Goal: Task Accomplishment & Management: Use online tool/utility

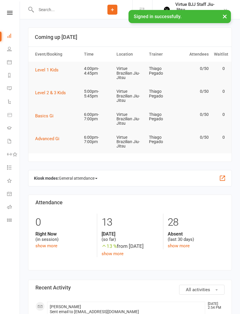
click at [8, 220] on icon at bounding box center [9, 220] width 5 height 5
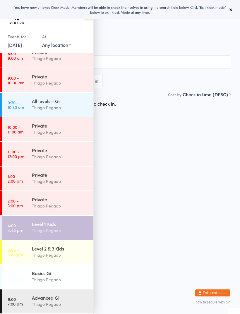
scroll to position [84, 0]
click at [35, 227] on div "Level 1 Kids" at bounding box center [60, 224] width 57 height 6
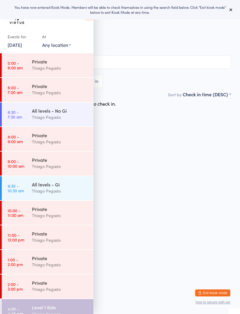
click at [88, 20] on icon at bounding box center [88, 14] width 9 height 12
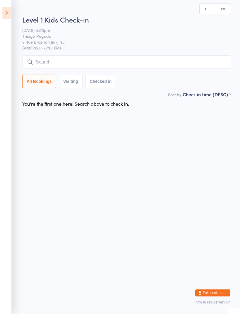
click at [43, 62] on input "search" at bounding box center [126, 61] width 209 height 13
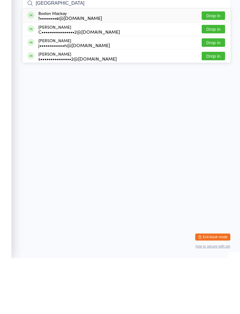
type input "Boston"
click at [220, 67] on button "Drop in" at bounding box center [213, 71] width 23 height 8
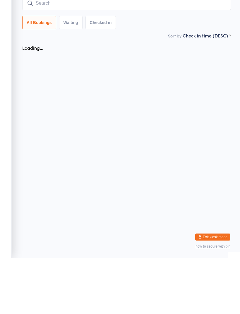
click at [45, 52] on input "search" at bounding box center [126, 58] width 209 height 13
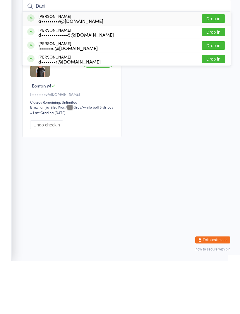
type input "Danii"
click at [219, 67] on button "Drop in" at bounding box center [213, 71] width 23 height 8
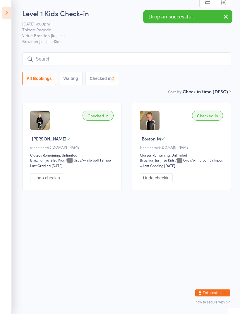
click at [33, 60] on input "search" at bounding box center [126, 58] width 209 height 13
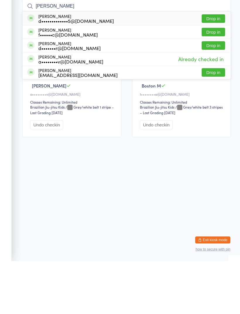
type input "Daniel"
click at [216, 81] on button "Drop in" at bounding box center [213, 85] width 23 height 8
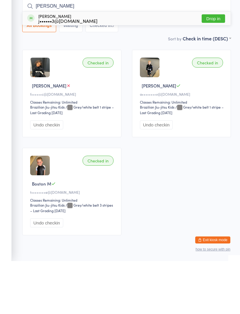
type input "Vivian"
click at [214, 67] on button "Drop in" at bounding box center [213, 71] width 23 height 8
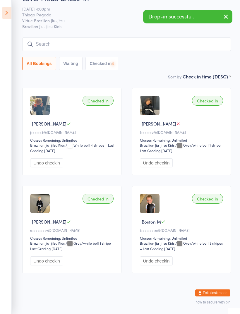
click at [144, 38] on input "search" at bounding box center [126, 44] width 209 height 13
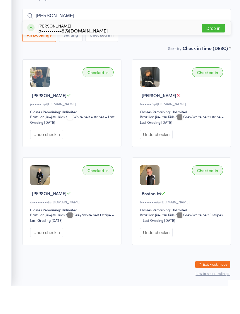
type input "Roy"
click at [214, 52] on button "Drop in" at bounding box center [213, 56] width 23 height 8
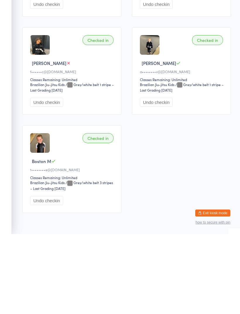
scroll to position [94, 0]
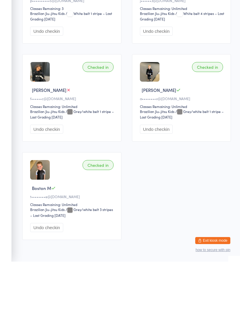
click at [59, 107] on div "Checked in Daniel C f••••••c@hotmail.com Classes Remaining: Unlimited Brazilian…" at bounding box center [71, 151] width 99 height 88
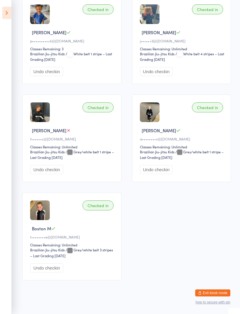
click at [196, 297] on button "Exit kiosk mode" at bounding box center [212, 293] width 35 height 7
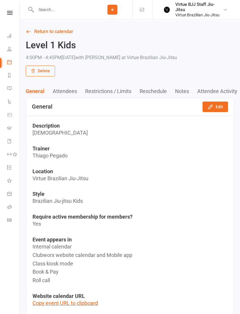
click at [51, 10] on input "text" at bounding box center [63, 10] width 58 height 8
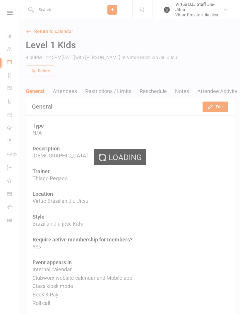
type input "S"
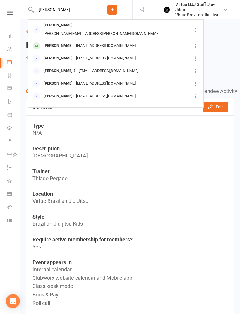
type input "Daniel campo"
click at [49, 42] on div "[PERSON_NAME]" at bounding box center [58, 46] width 33 height 8
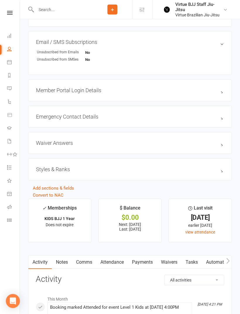
scroll to position [391, 0]
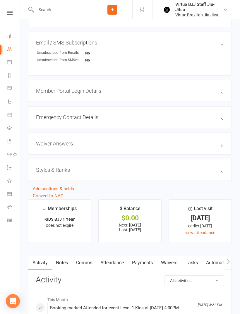
click at [150, 260] on link "Payments" at bounding box center [142, 262] width 29 height 13
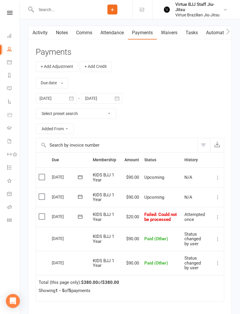
scroll to position [623, 0]
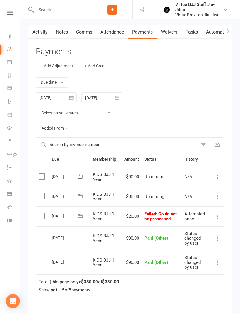
click at [218, 214] on icon at bounding box center [218, 217] width 6 height 6
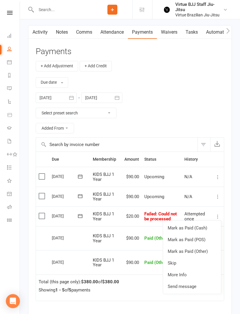
click at [220, 218] on icon at bounding box center [218, 217] width 6 height 6
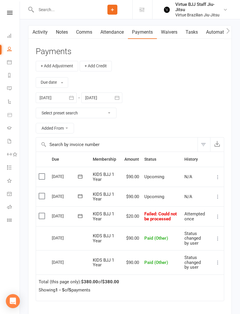
click at [221, 217] on icon at bounding box center [218, 217] width 6 height 6
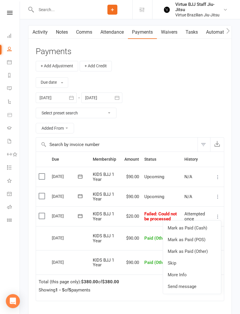
scroll to position [632, 0]
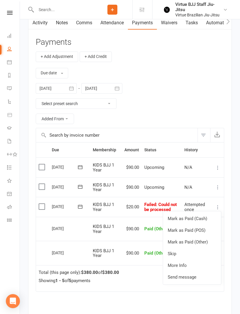
click at [186, 185] on td "N/A" at bounding box center [197, 188] width 30 height 20
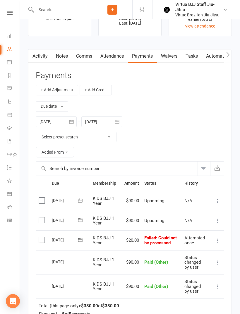
scroll to position [597, 0]
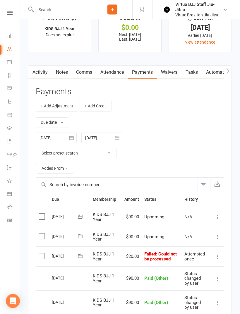
click at [76, 140] on button "button" at bounding box center [71, 138] width 11 height 11
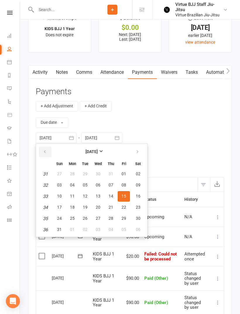
click at [42, 152] on button "button" at bounding box center [45, 152] width 13 height 11
click at [95, 195] on button "16" at bounding box center [98, 196] width 12 height 11
type input "16 Jul 2025"
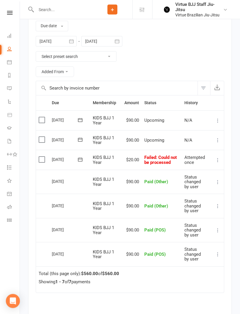
scroll to position [679, 0]
click at [219, 160] on icon at bounding box center [218, 160] width 6 height 6
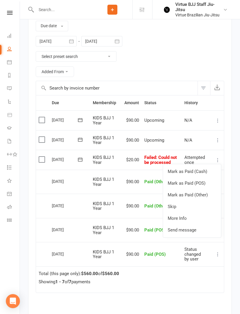
click at [219, 154] on td "Mark as Paid (Cash) Mark as Paid (POS) Mark as Paid (Other) Skip More Info Send…" at bounding box center [218, 160] width 12 height 20
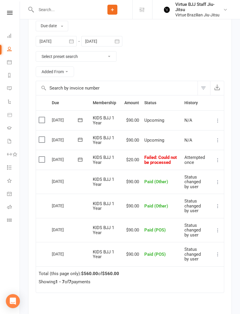
click at [218, 159] on icon at bounding box center [218, 160] width 6 height 6
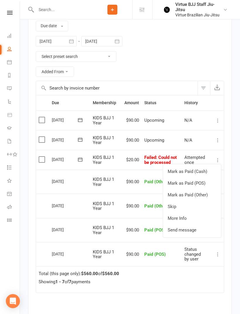
click at [220, 135] on td "Mark as Paid (Cash) Mark as Paid (POS) Mark as Paid (Other) Skip Change amount …" at bounding box center [218, 140] width 12 height 20
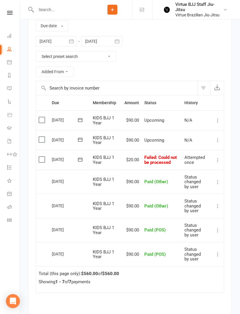
click at [216, 139] on icon at bounding box center [218, 140] width 6 height 6
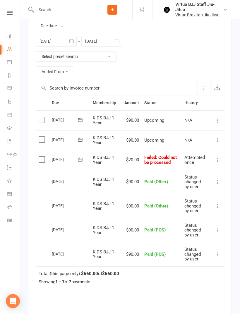
click at [217, 162] on icon at bounding box center [218, 160] width 6 height 6
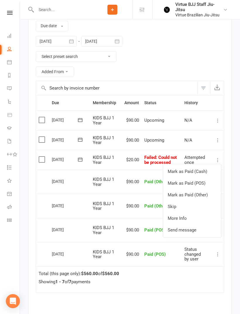
click at [221, 138] on icon at bounding box center [218, 140] width 6 height 6
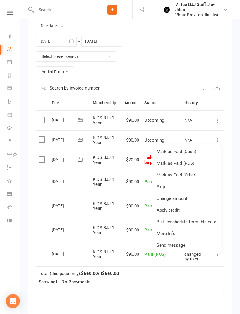
click at [236, 142] on main "✓ Memberships KIDS BJJ 1 Year Does not expire $ Balance $0.00 Next: 26 Sep 2025…" at bounding box center [130, 145] width 213 height 466
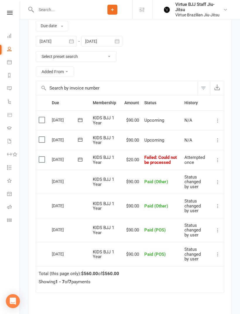
click at [218, 142] on icon at bounding box center [218, 140] width 6 height 6
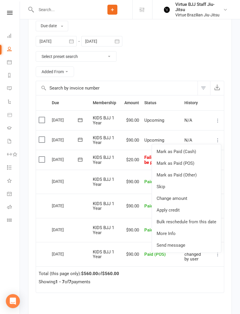
click at [194, 198] on link "Change amount" at bounding box center [186, 199] width 69 height 12
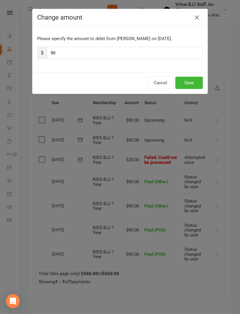
click at [166, 49] on input "90" at bounding box center [125, 53] width 156 height 12
click at [147, 48] on input "90" at bounding box center [125, 53] width 156 height 12
type input "9"
type input "130"
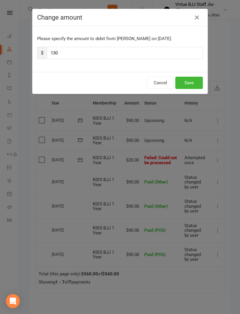
click at [191, 86] on button "Save" at bounding box center [190, 83] width 28 height 12
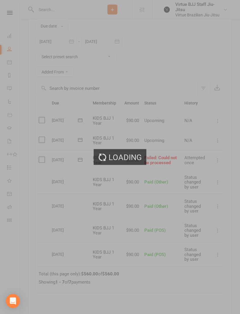
scroll to position [679, 0]
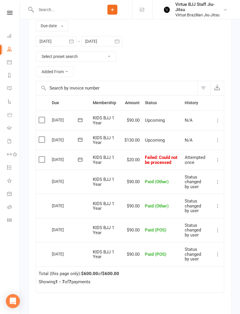
click at [220, 142] on icon at bounding box center [218, 140] width 6 height 6
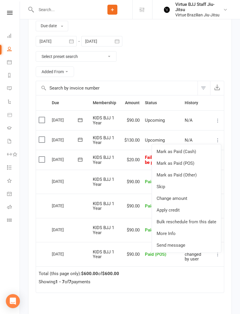
click at [198, 169] on link "Mark as Paid (Other)" at bounding box center [186, 175] width 69 height 12
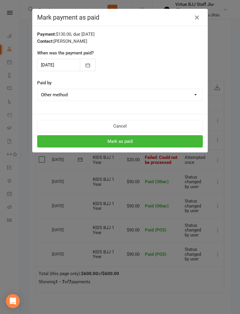
click at [197, 13] on button "button" at bounding box center [197, 17] width 9 height 9
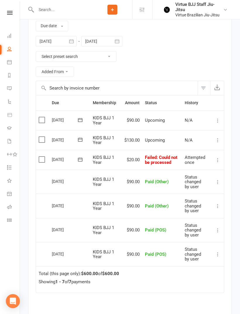
click at [217, 138] on icon at bounding box center [218, 140] width 6 height 6
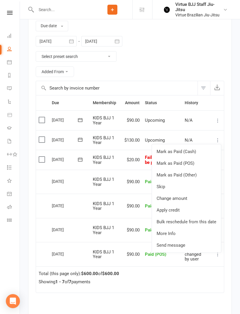
click at [201, 162] on link "Mark as Paid (POS)" at bounding box center [186, 164] width 69 height 12
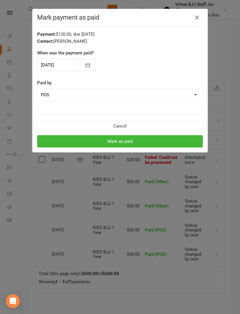
click at [176, 144] on button "Mark as paid" at bounding box center [120, 141] width 166 height 12
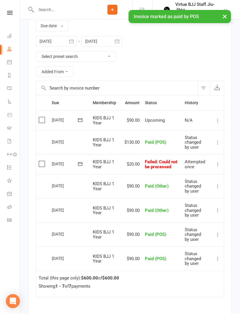
click at [218, 163] on icon at bounding box center [218, 165] width 6 height 6
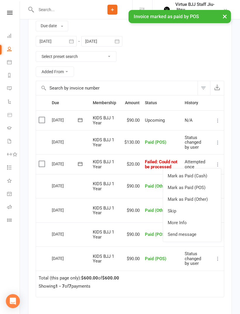
click at [204, 188] on link "Mark as Paid (POS)" at bounding box center [192, 188] width 58 height 12
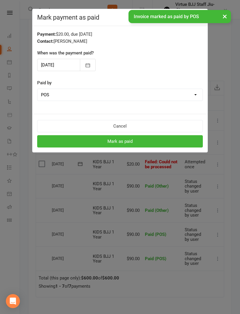
click at [192, 141] on button "Mark as paid" at bounding box center [120, 141] width 166 height 12
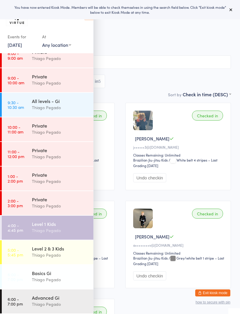
scroll to position [84, 0]
click at [57, 225] on div "Level 1 Kids" at bounding box center [60, 224] width 57 height 6
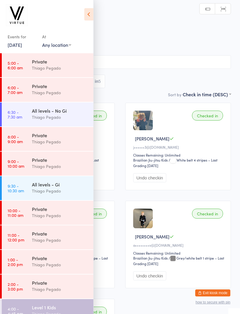
scroll to position [-1, 0]
click at [91, 13] on icon at bounding box center [88, 14] width 9 height 12
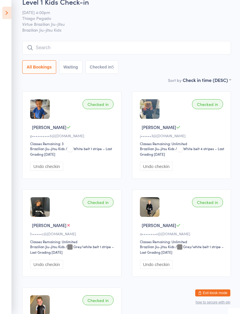
scroll to position [0, 0]
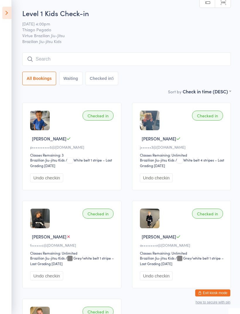
click at [194, 63] on input "search" at bounding box center [126, 58] width 209 height 13
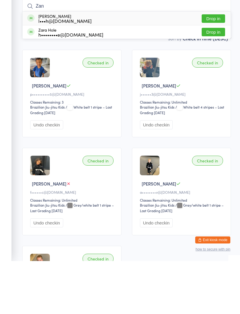
type input "Zan"
click at [213, 67] on button "Drop in" at bounding box center [213, 71] width 23 height 8
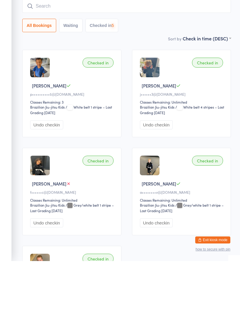
click at [205, 52] on input "search" at bounding box center [126, 58] width 209 height 13
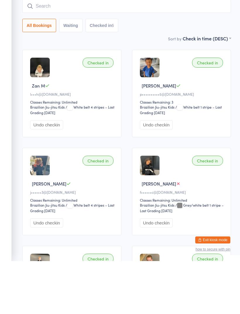
click at [188, 52] on input "search" at bounding box center [126, 58] width 209 height 13
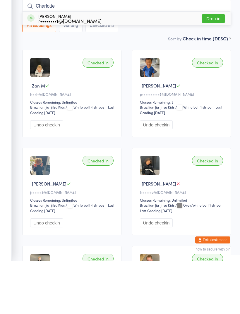
type input "Charlotte"
click at [218, 67] on button "Drop in" at bounding box center [213, 71] width 23 height 8
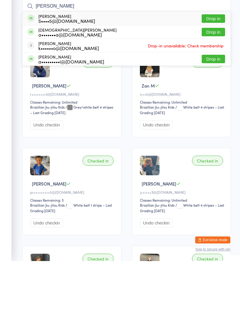
type input "Adrian"
click at [216, 67] on button "Drop in" at bounding box center [213, 71] width 23 height 8
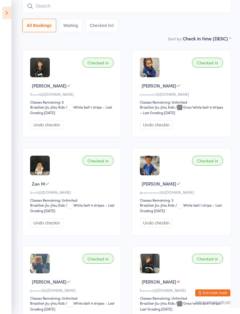
click at [215, 293] on button "Exit kiosk mode" at bounding box center [212, 293] width 35 height 7
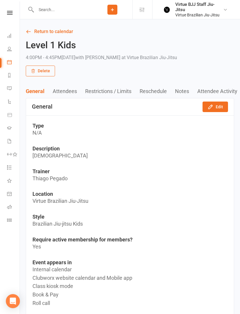
click at [10, 125] on link "Gradings" at bounding box center [13, 128] width 13 height 13
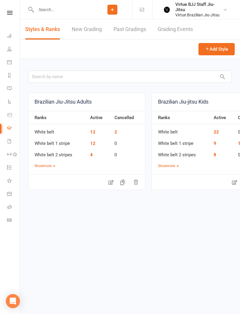
click at [82, 31] on link "New Grading" at bounding box center [87, 29] width 30 height 20
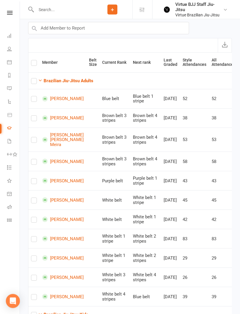
click at [55, 80] on strong "Brazilian Jiu-Jitsu Adults" at bounding box center [69, 81] width 50 height 5
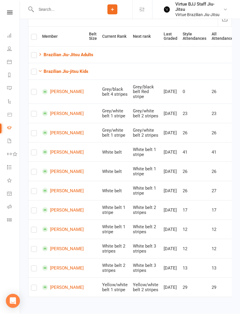
scroll to position [108, 0]
click at [13, 223] on link "Class check-in" at bounding box center [13, 221] width 13 height 13
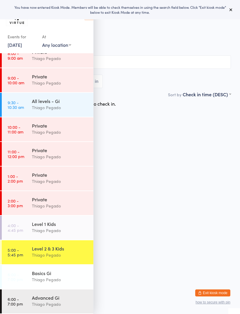
scroll to position [84, 0]
click at [43, 232] on div "Thiago Pegado" at bounding box center [60, 230] width 57 height 7
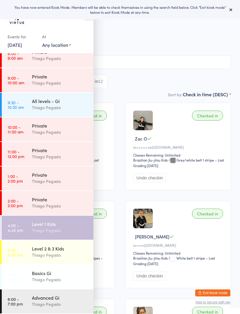
click at [89, 24] on div "Events for [DATE] [DATE] [DATE] Sun Mon Tue Wed Thu Fri Sat 36 31 01 02 03 04 0…" at bounding box center [46, 27] width 93 height 55
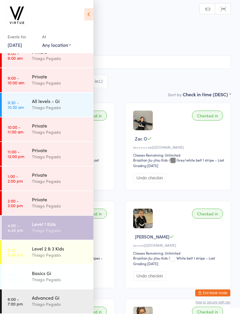
click at [92, 18] on icon at bounding box center [88, 14] width 9 height 12
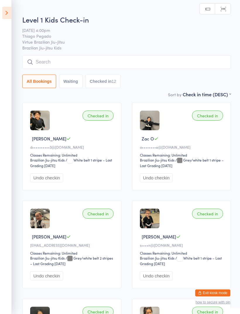
click at [91, 64] on input "search" at bounding box center [126, 61] width 209 height 13
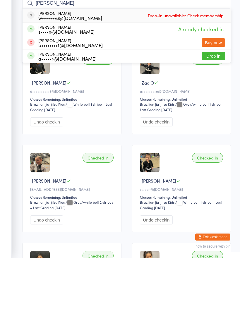
type input "[PERSON_NAME]"
